Goal: Information Seeking & Learning: Learn about a topic

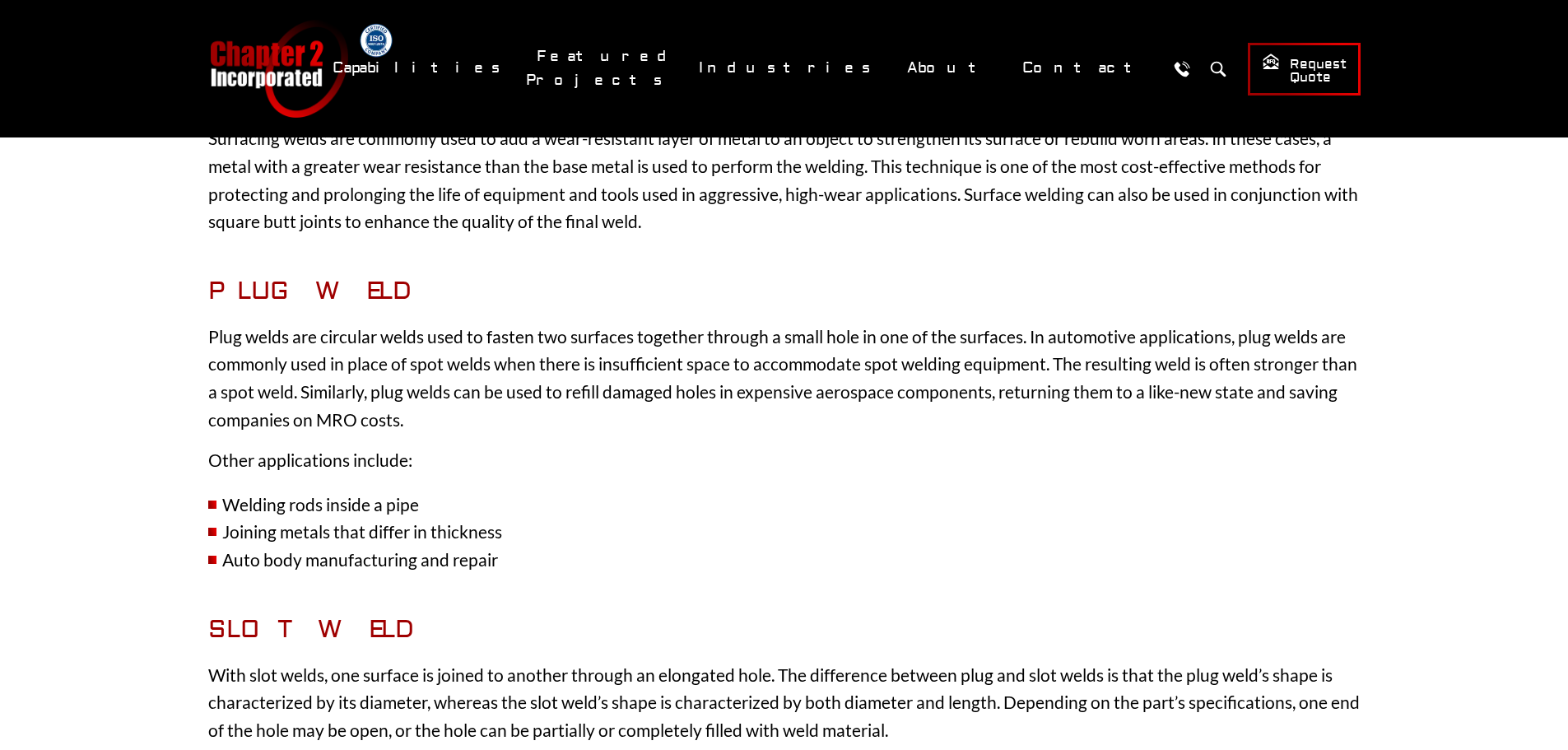
scroll to position [2798, 0]
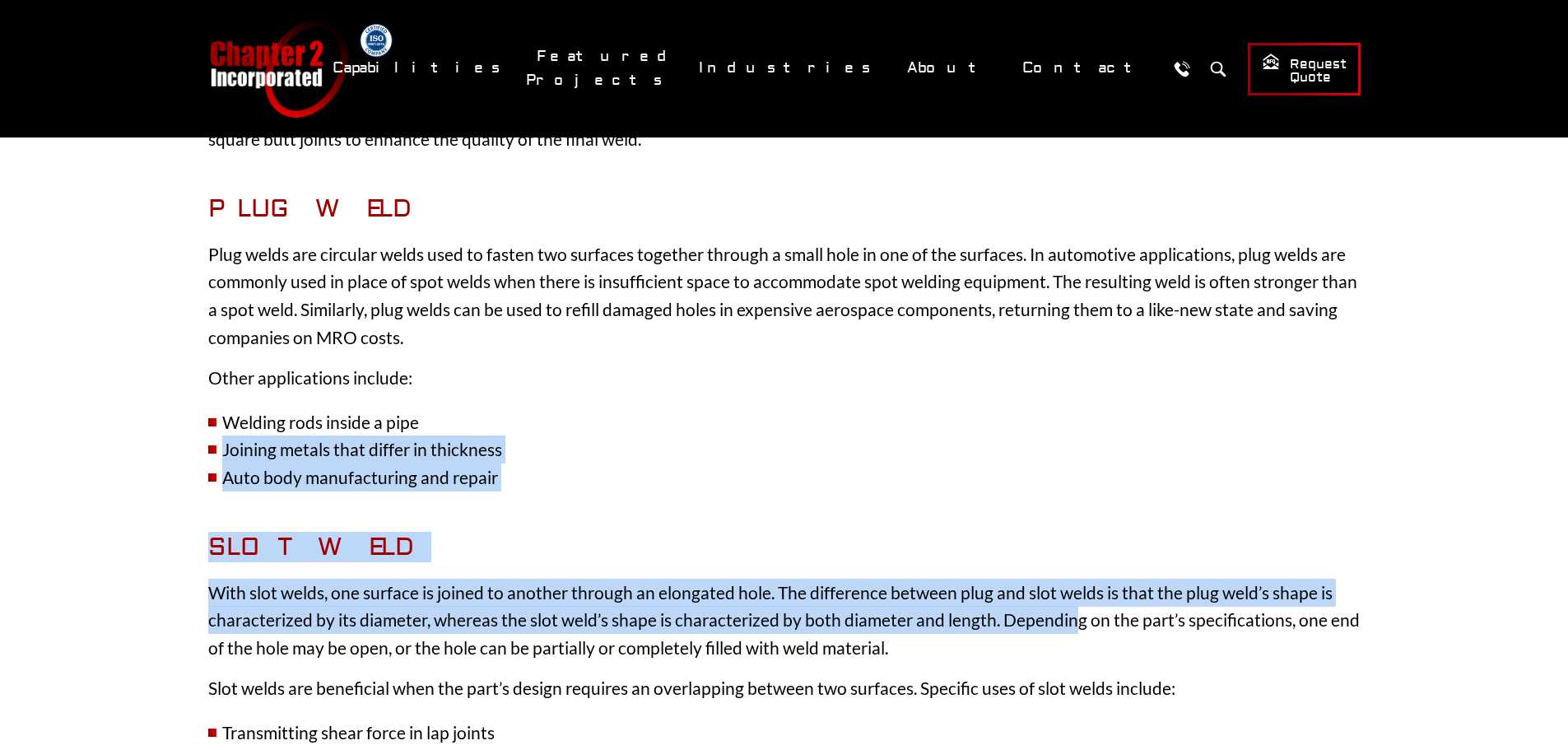
drag, startPoint x: 1077, startPoint y: 625, endPoint x: 718, endPoint y: 412, distance: 417.4
click at [718, 412] on div "Home Blog Guide to Weld Types 7 Minute Read Share Facebook Email LinkedIn [DATE…" at bounding box center [784, 73] width 1218 height 5117
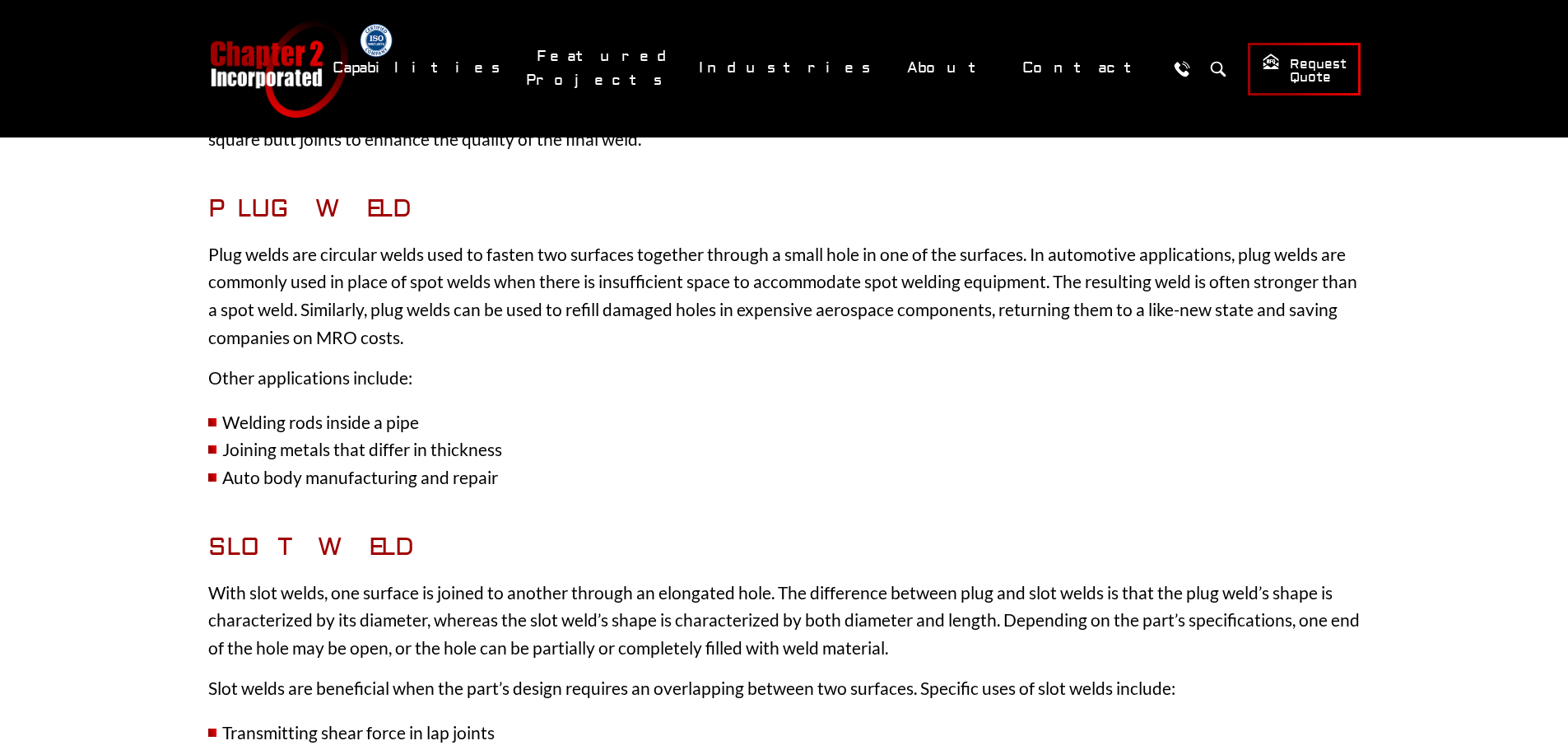
click at [987, 376] on p "Other applications include:" at bounding box center [784, 378] width 1152 height 28
click at [942, 350] on div "Home Blog Guide to Weld Types 7 Minute Read Share Facebook Email LinkedIn [DATE…" at bounding box center [784, 73] width 1218 height 5117
click at [1137, 388] on p "Other applications include:" at bounding box center [784, 378] width 1152 height 28
click at [823, 454] on li "Joining metals that differ in thickness" at bounding box center [784, 449] width 1152 height 28
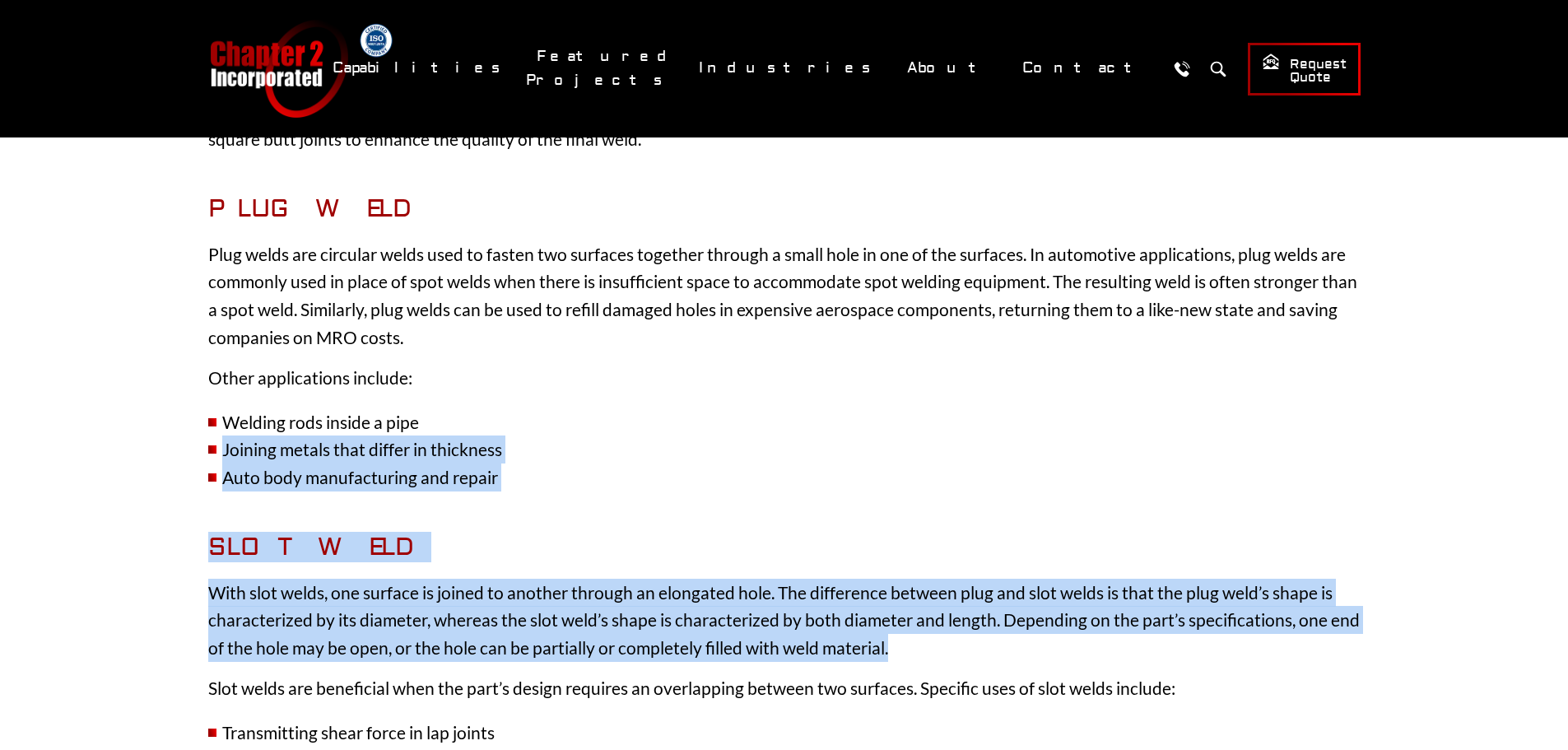
drag, startPoint x: 1032, startPoint y: 652, endPoint x: 609, endPoint y: 428, distance: 478.6
click at [609, 428] on div "Home Blog Guide to Weld Types 7 Minute Read Share Facebook Email LinkedIn [DATE…" at bounding box center [784, 73] width 1218 height 5117
click at [810, 419] on li "Welding rods inside a pipe" at bounding box center [784, 422] width 1152 height 28
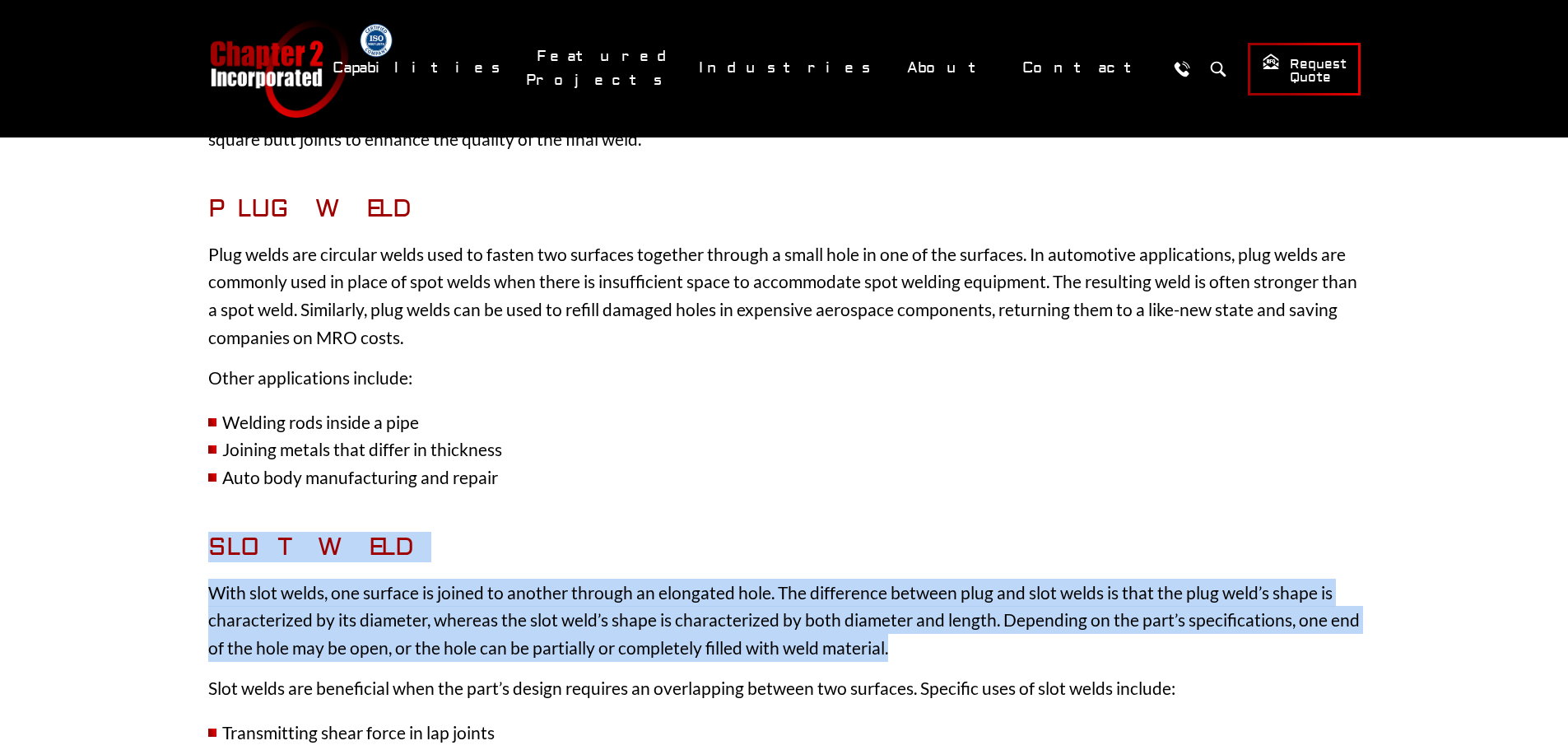
drag, startPoint x: 1104, startPoint y: 645, endPoint x: 793, endPoint y: 463, distance: 360.3
click at [793, 463] on div "Home Blog Guide to Weld Types 7 Minute Read Share Facebook Email LinkedIn [DATE…" at bounding box center [784, 73] width 1218 height 5117
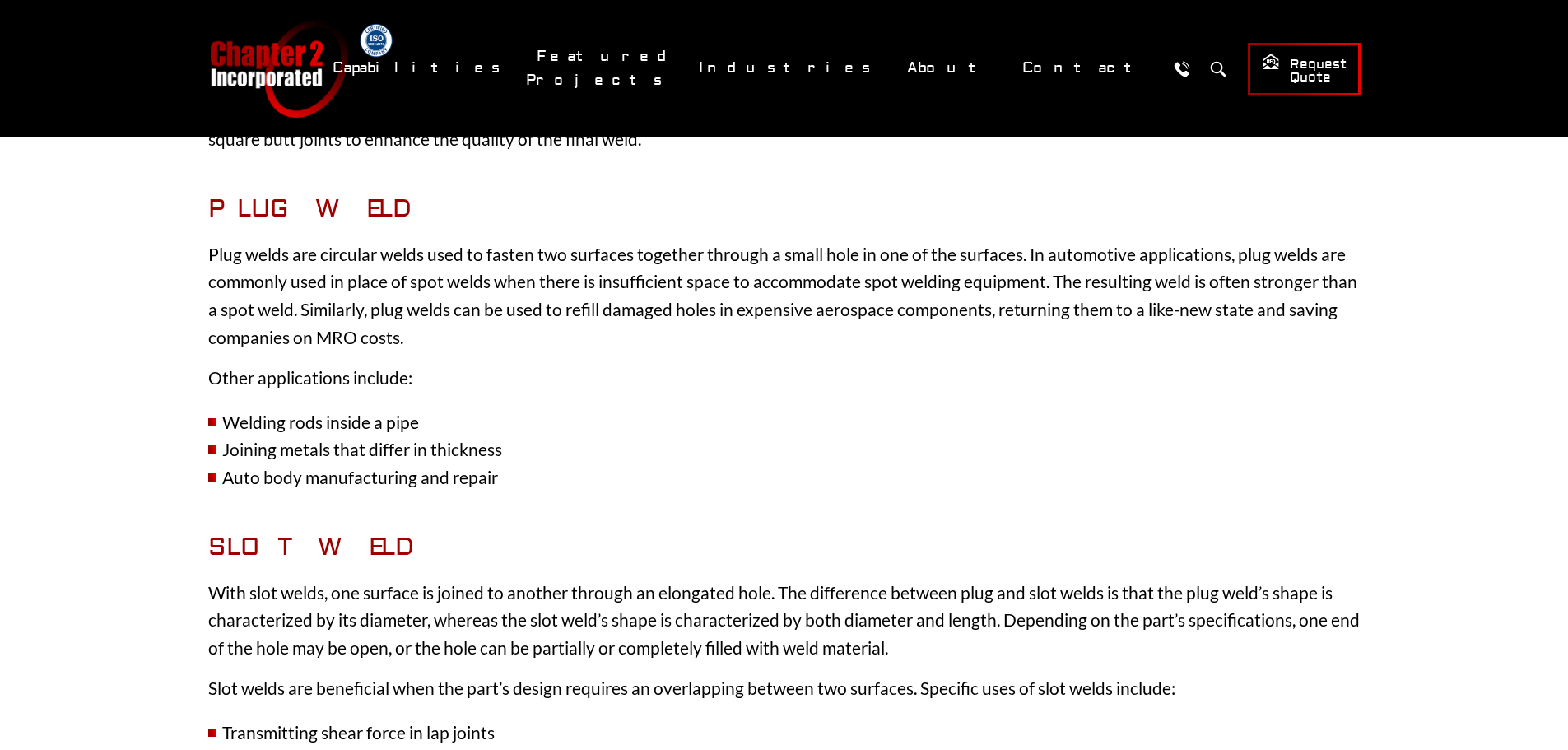
click at [794, 456] on li "Joining metals that differ in thickness" at bounding box center [784, 449] width 1152 height 28
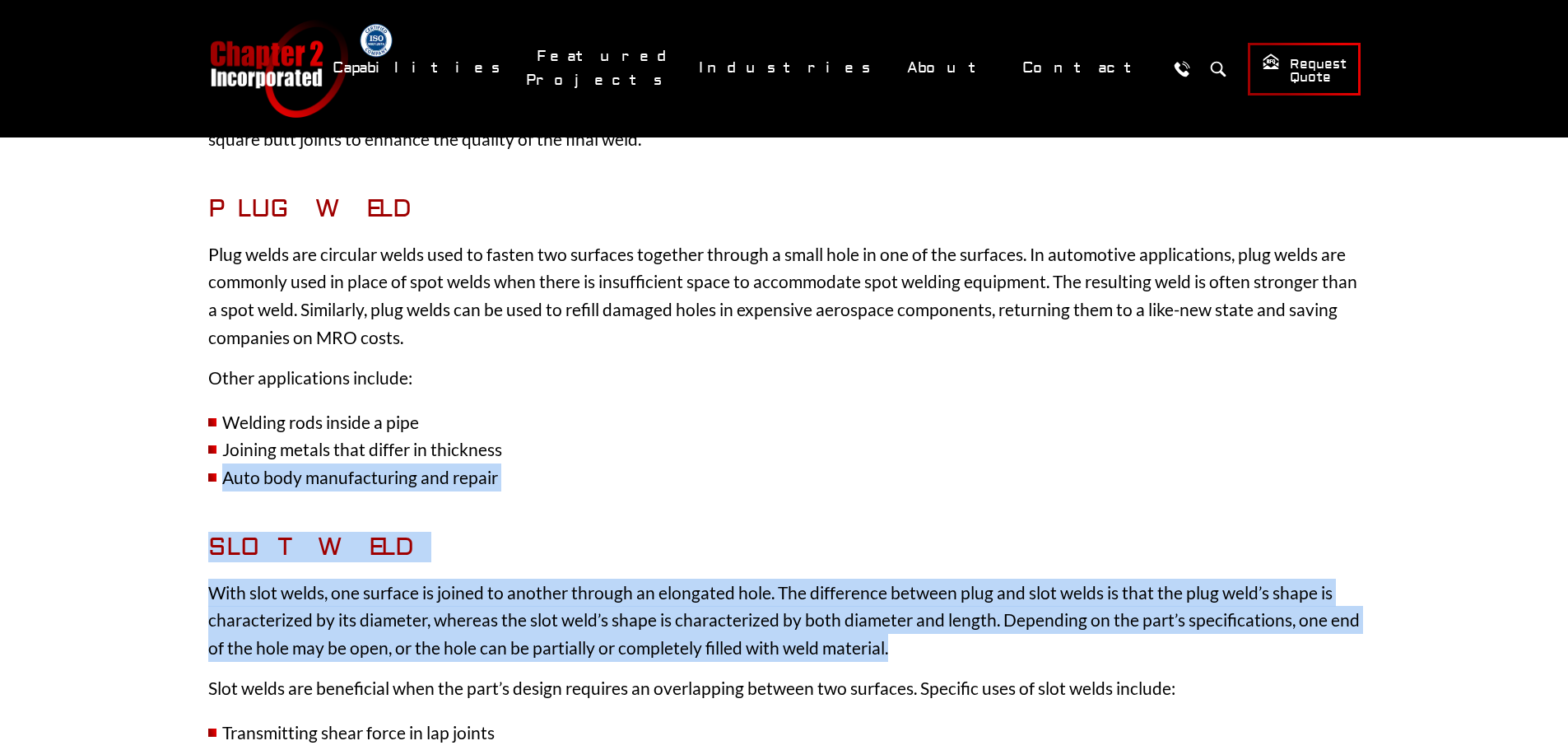
drag, startPoint x: 694, startPoint y: 458, endPoint x: 941, endPoint y: 645, distance: 309.8
click at [941, 645] on div "Home Blog Guide to Weld Types 7 Minute Read Share Facebook Email LinkedIn [DATE…" at bounding box center [784, 73] width 1218 height 5117
click at [941, 645] on p "With slot welds, one surface is joined to another through an elongated hole. Th…" at bounding box center [784, 619] width 1152 height 83
drag, startPoint x: 964, startPoint y: 642, endPoint x: 804, endPoint y: 475, distance: 231.3
click at [804, 475] on div "Home Blog Guide to Weld Types 7 Minute Read Share Facebook Email LinkedIn [DATE…" at bounding box center [784, 73] width 1218 height 5117
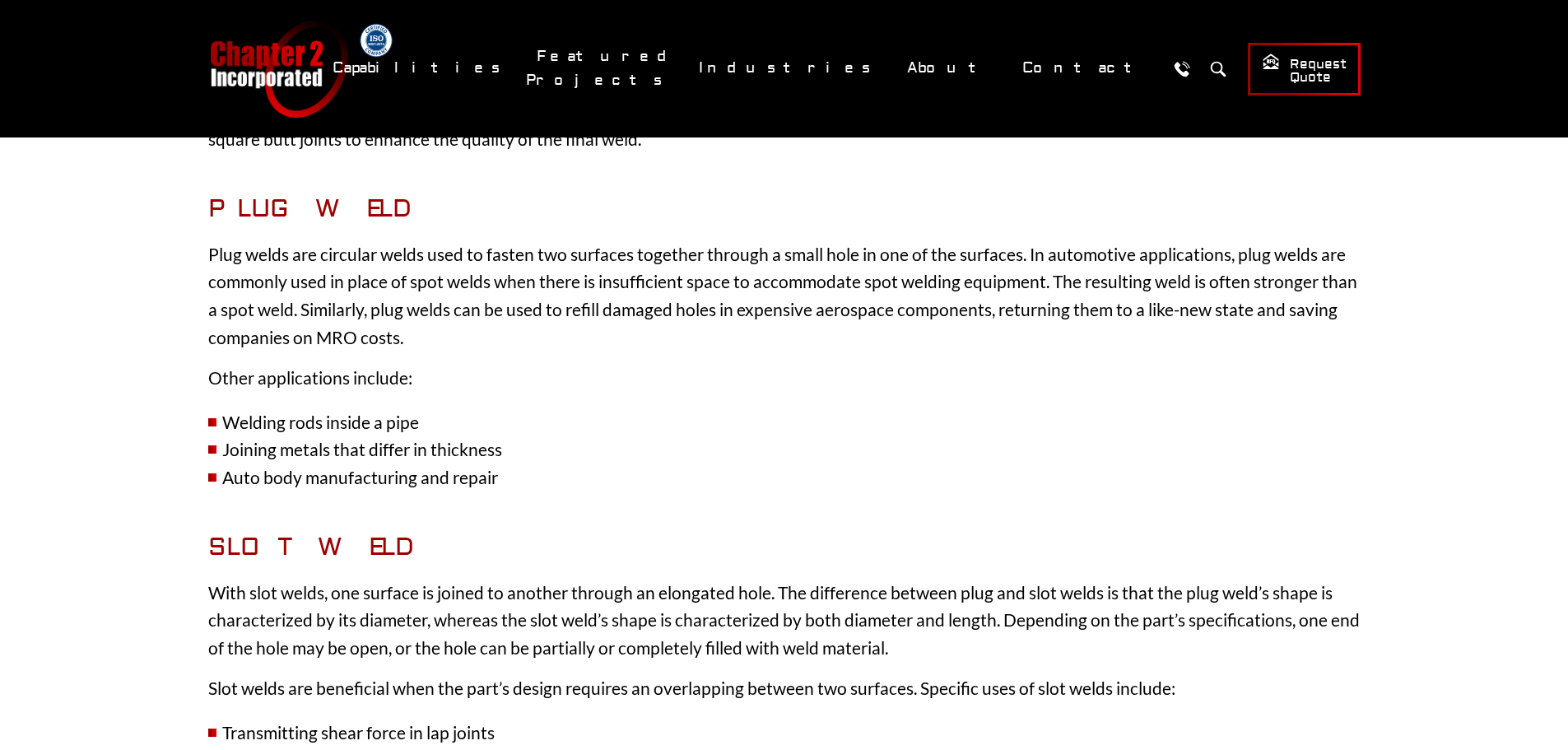
click at [979, 440] on li "Joining metals that differ in thickness" at bounding box center [784, 449] width 1152 height 28
click at [776, 319] on p "Plug welds are circular welds used to fasten two surfaces together through a sm…" at bounding box center [784, 295] width 1152 height 111
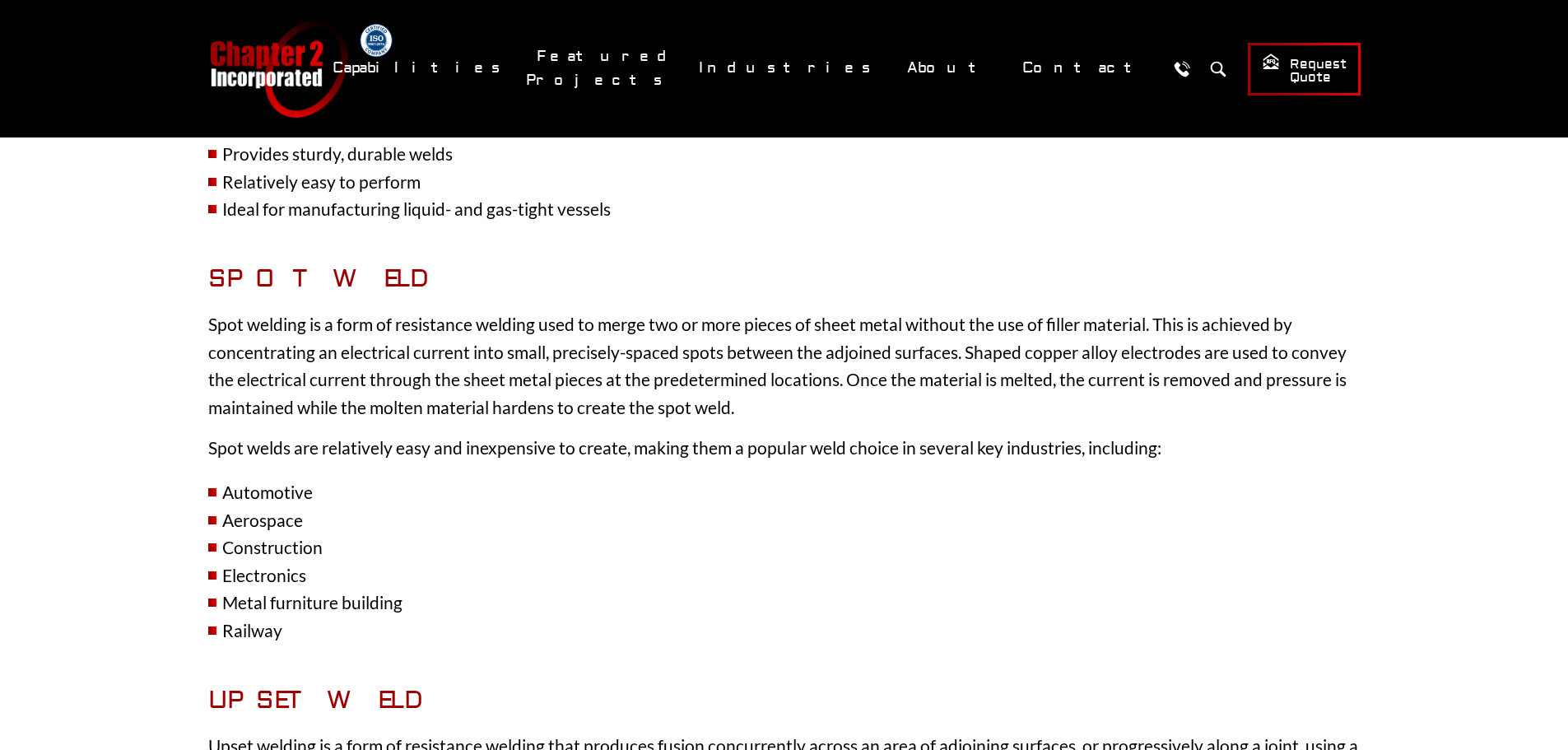
scroll to position [4196, 0]
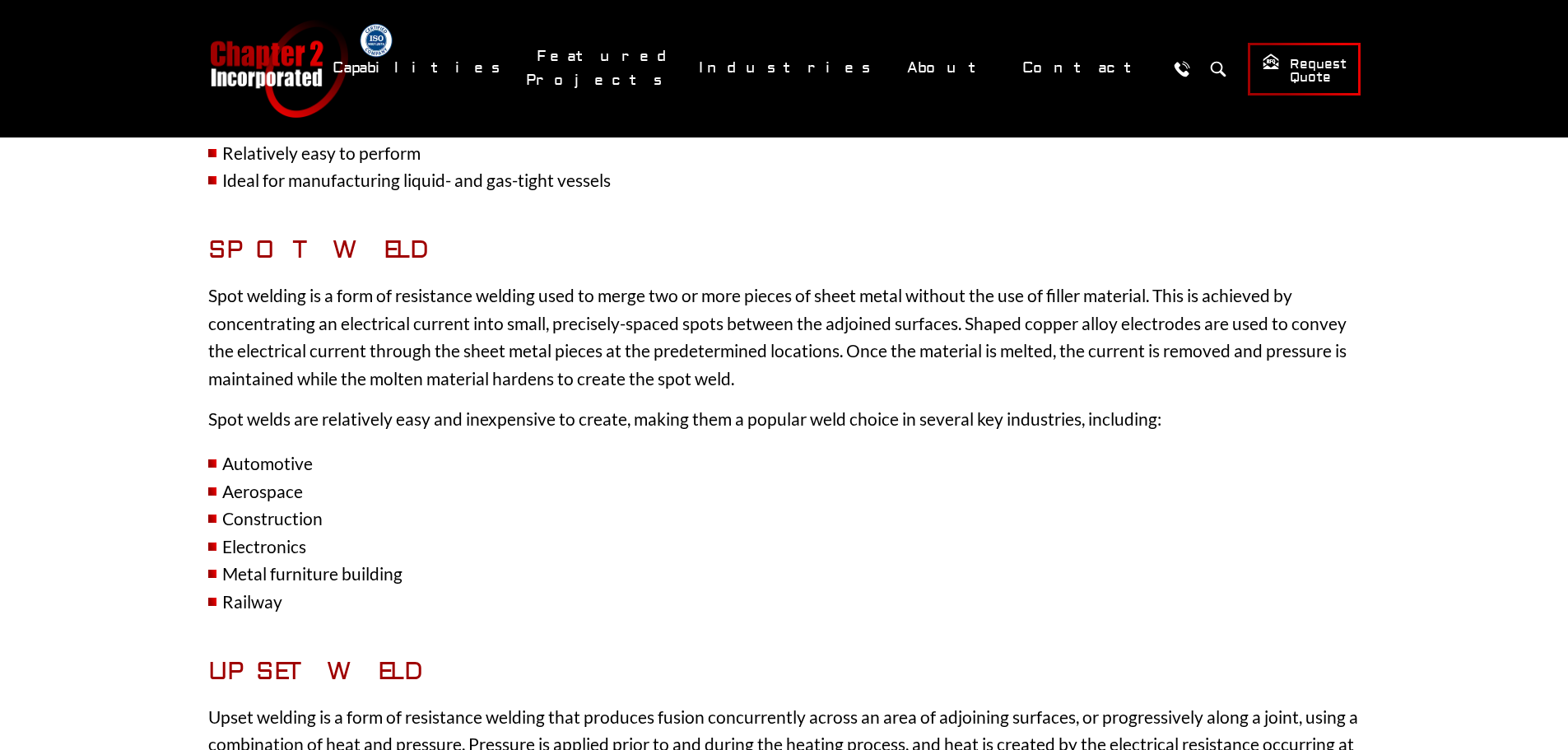
click at [804, 518] on li "Construction" at bounding box center [784, 518] width 1152 height 28
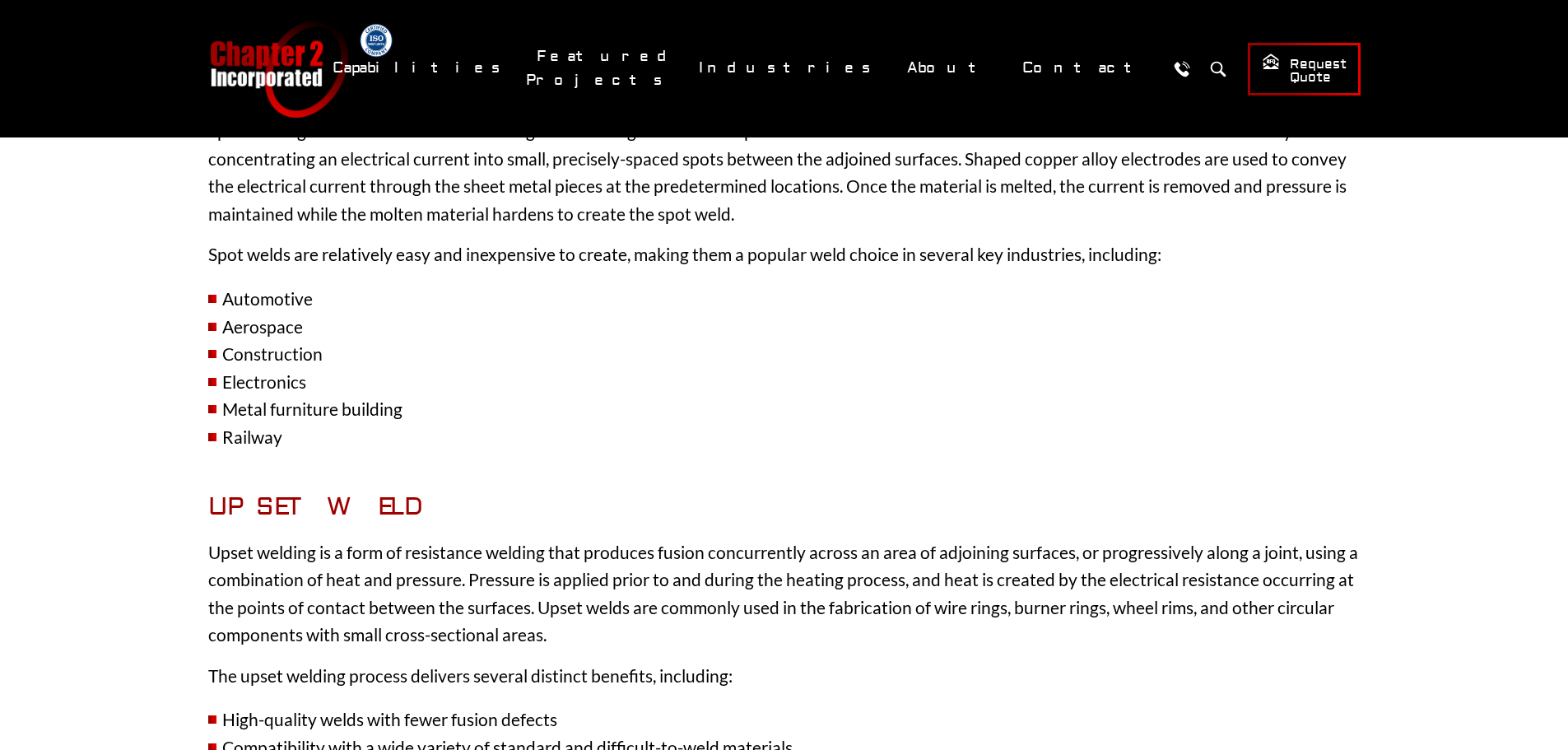
scroll to position [4279, 0]
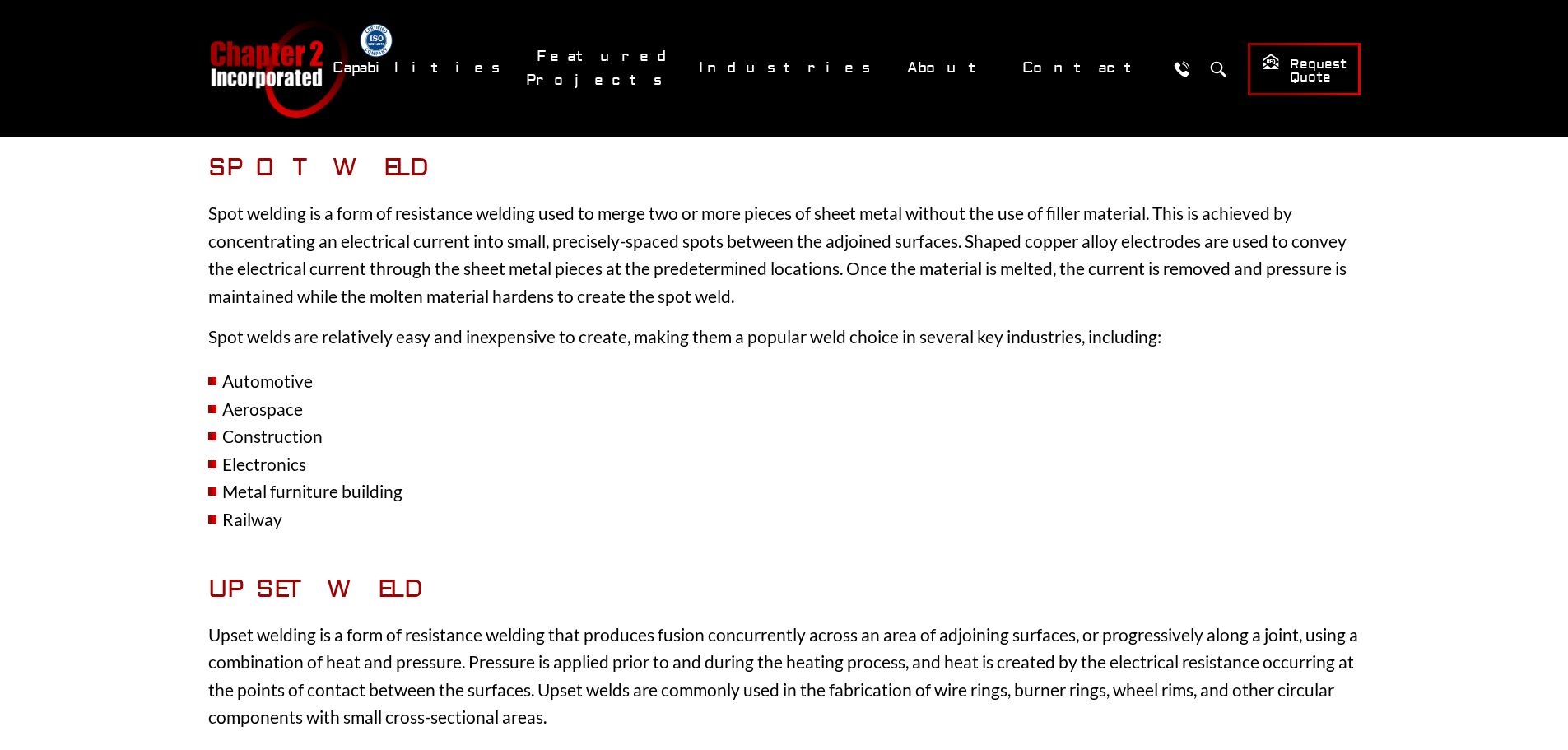
drag, startPoint x: 967, startPoint y: 497, endPoint x: 1070, endPoint y: 617, distance: 158.1
click at [967, 497] on li "Metal furniture building" at bounding box center [784, 491] width 1152 height 28
click at [1096, 574] on h2 "Upset Weld" at bounding box center [784, 589] width 1152 height 30
click at [907, 420] on li "Aerospace" at bounding box center [784, 409] width 1152 height 28
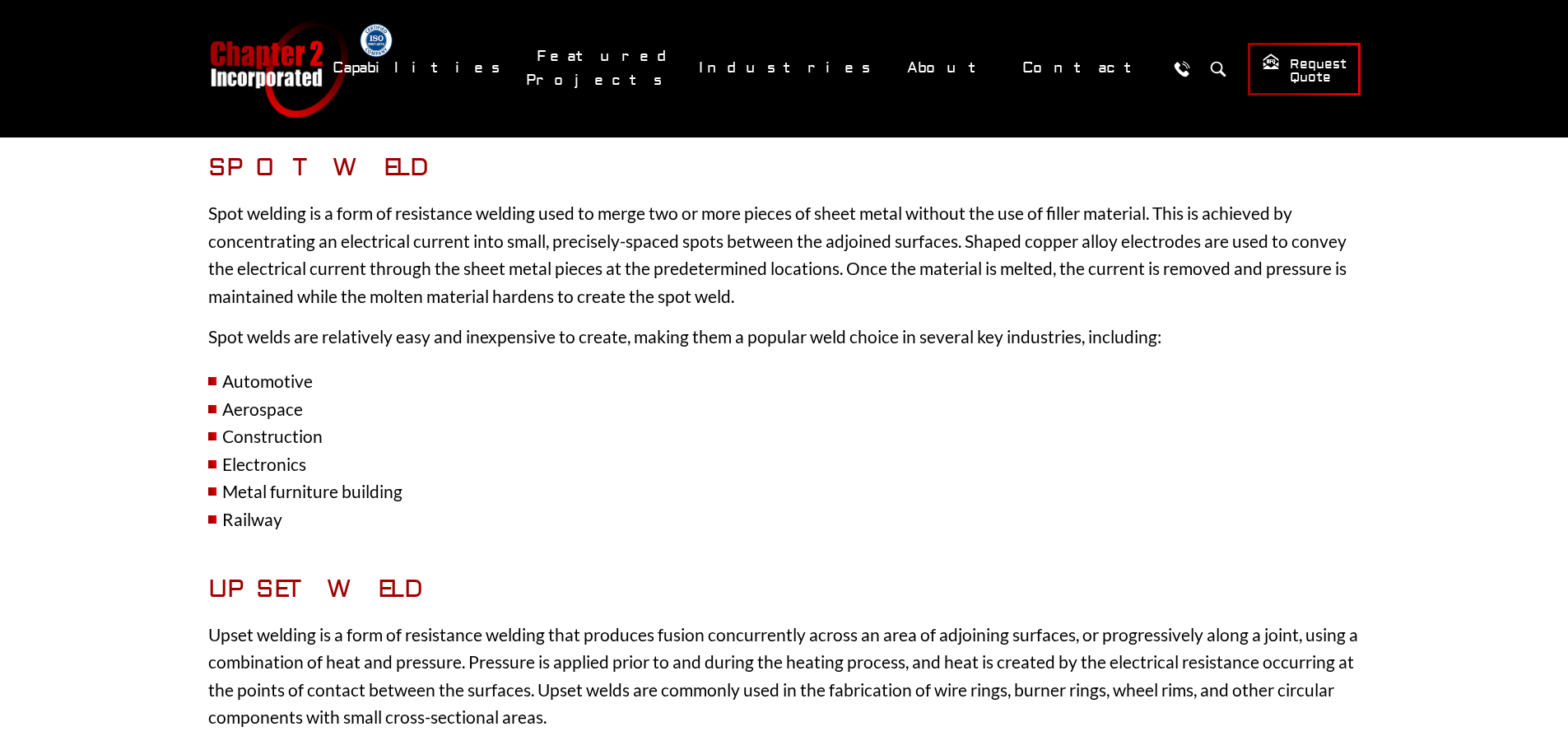
drag, startPoint x: 985, startPoint y: 551, endPoint x: 1006, endPoint y: 611, distance: 63.6
click at [1048, 528] on li "Railway" at bounding box center [784, 519] width 1152 height 28
click at [1223, 289] on p "Spot welding is a form of resistance welding used to merge two or more pieces o…" at bounding box center [784, 254] width 1152 height 111
